Goal: Task Accomplishment & Management: Manage account settings

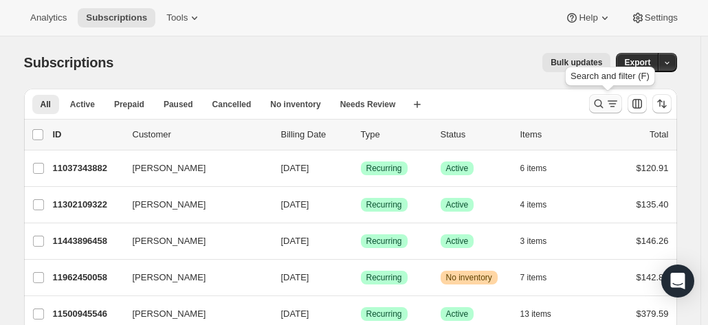
click at [601, 102] on icon "Search and filter results" at bounding box center [599, 104] width 14 height 14
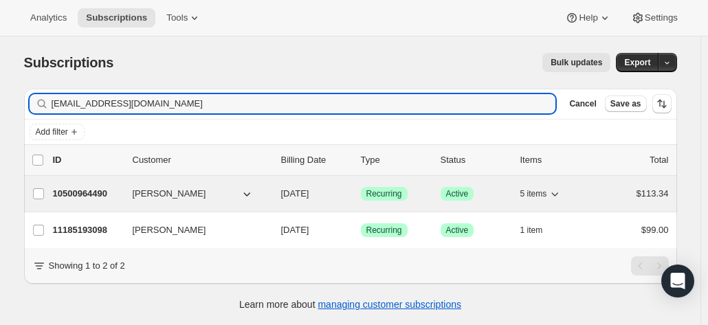
type input "[EMAIL_ADDRESS][DOMAIN_NAME]"
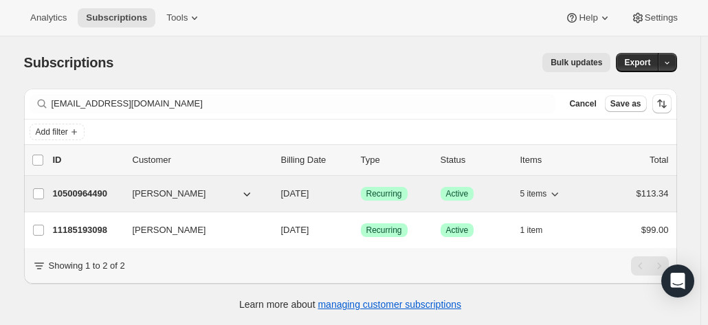
click at [91, 194] on p "10500964490" at bounding box center [87, 194] width 69 height 14
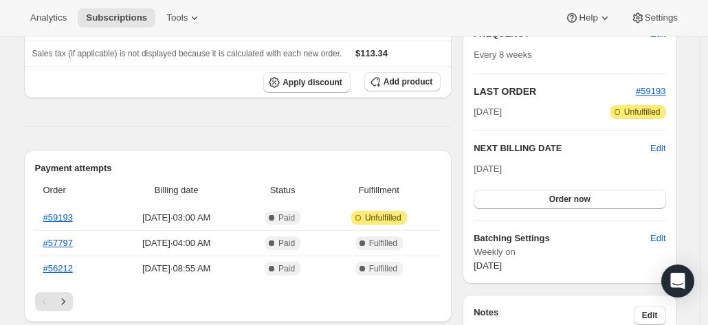
scroll to position [275, 0]
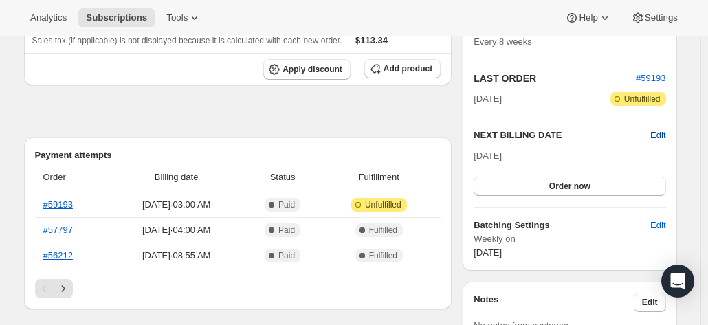
click at [665, 133] on span "Edit" at bounding box center [657, 135] width 15 height 14
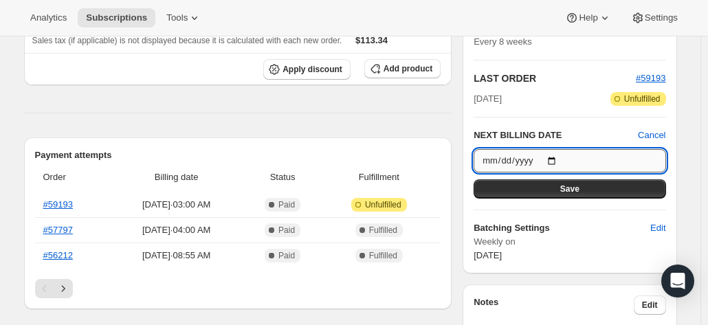
click at [557, 159] on input "[DATE]" at bounding box center [569, 160] width 192 height 23
type input "[DATE]"
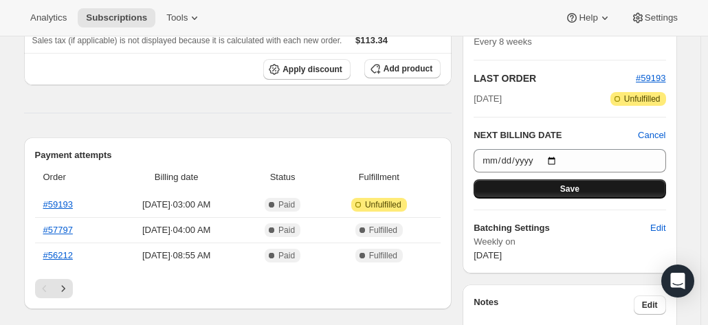
click at [574, 188] on span "Save" at bounding box center [569, 188] width 19 height 11
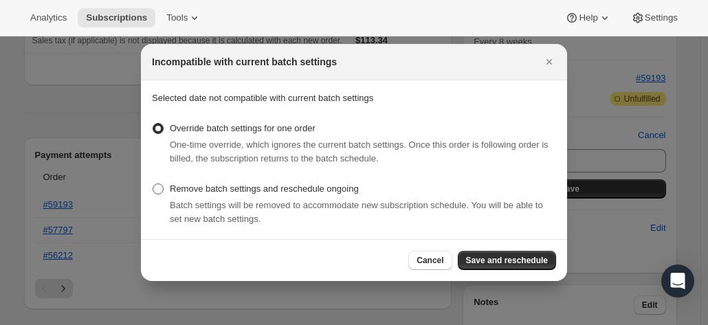
click at [159, 194] on label "Remove batch settings and reschedule ongoing" at bounding box center [255, 188] width 207 height 19
click at [153, 184] on input "Remove batch settings and reschedule ongoing" at bounding box center [153, 183] width 1 height 1
radio input "true"
click at [596, 133] on div at bounding box center [354, 162] width 708 height 325
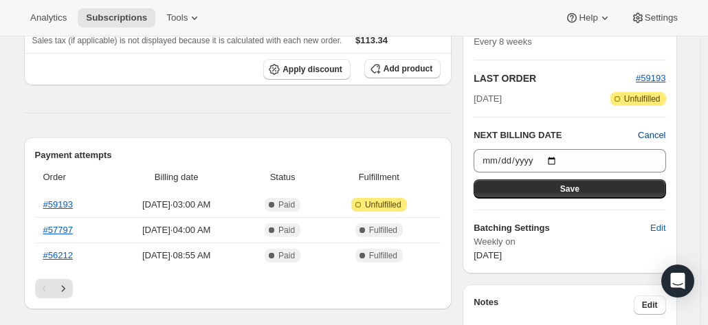
click at [656, 131] on span "Cancel" at bounding box center [651, 135] width 27 height 14
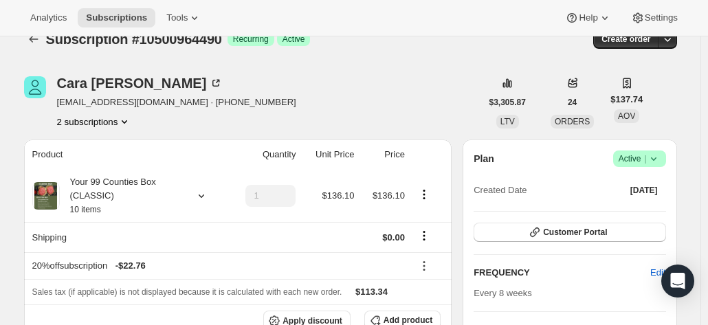
scroll to position [0, 0]
